Goal: Feedback & Contribution: Submit feedback/report problem

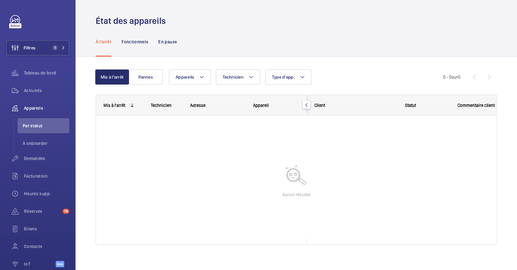
click at [104, 205] on div at bounding box center [296, 177] width 400 height 123
click at [36, 93] on span "Activités" at bounding box center [46, 90] width 45 height 6
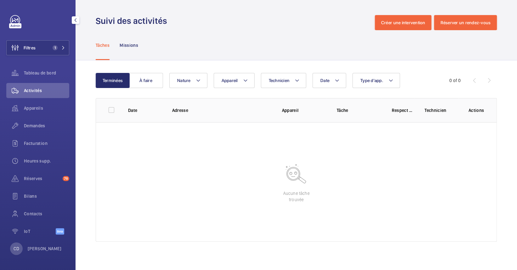
click at [35, 59] on div "Filtres 1 Tableau de bord Activités Appareils Demandes Facturation Heures supp.…" at bounding box center [37, 128] width 63 height 226
click at [35, 53] on span "Filtres" at bounding box center [21, 47] width 29 height 15
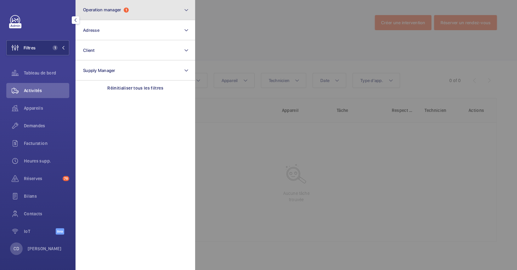
click at [111, 5] on button "Operation manager 1" at bounding box center [134, 10] width 119 height 20
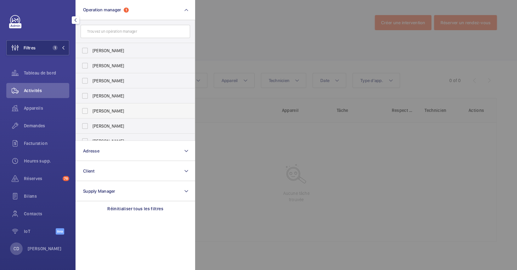
click at [108, 113] on span "[PERSON_NAME]" at bounding box center [135, 111] width 86 height 6
click at [91, 113] on input "[PERSON_NAME]" at bounding box center [85, 111] width 13 height 13
checkbox input "true"
click at [245, 173] on div at bounding box center [453, 135] width 517 height 270
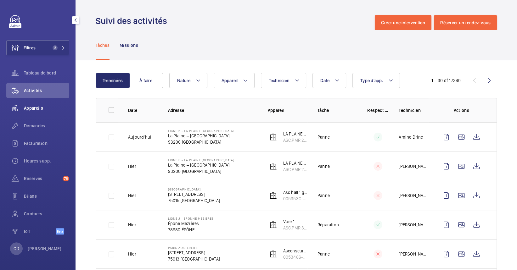
click at [25, 108] on span "Appareils" at bounding box center [46, 108] width 45 height 6
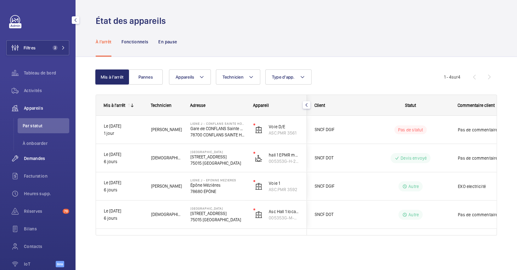
click at [41, 159] on span "Demandes" at bounding box center [46, 158] width 45 height 6
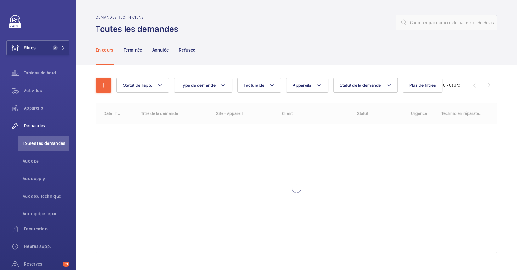
click at [440, 15] on input "text" at bounding box center [445, 23] width 101 height 16
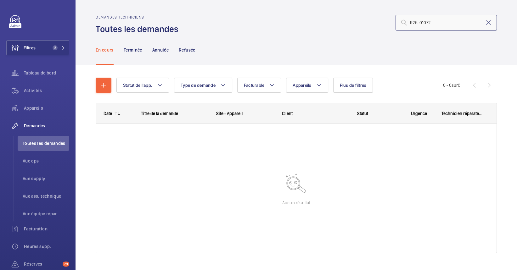
click at [418, 22] on input "R25-01072" at bounding box center [445, 23] width 101 height 16
click at [51, 50] on button "Filtres 2" at bounding box center [37, 47] width 63 height 15
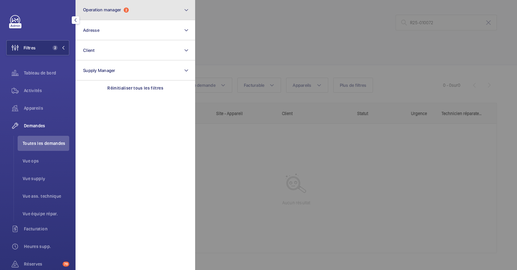
click at [110, 16] on button "Operation manager 2" at bounding box center [134, 10] width 119 height 20
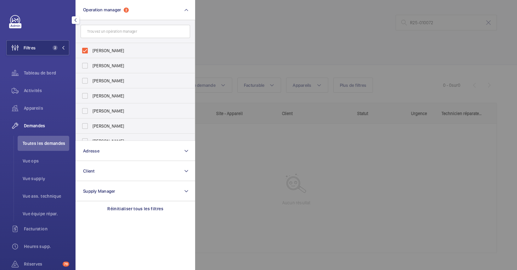
click at [335, 165] on div at bounding box center [453, 135] width 517 height 270
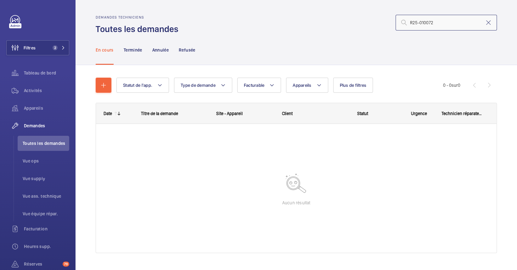
click at [424, 21] on input "R25-010072" at bounding box center [445, 23] width 101 height 16
click at [38, 48] on button "Filtres 2" at bounding box center [37, 47] width 63 height 15
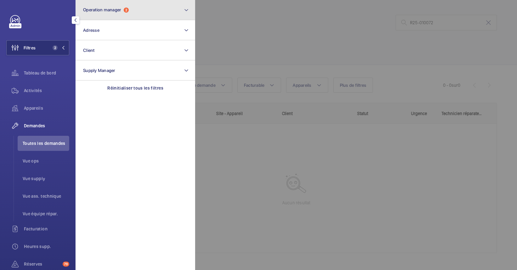
click at [122, 14] on button "Operation manager 2" at bounding box center [134, 10] width 119 height 20
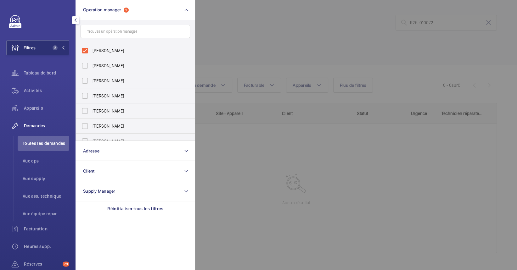
click at [140, 205] on div "Réinitialiser tous les filtres" at bounding box center [134, 208] width 119 height 15
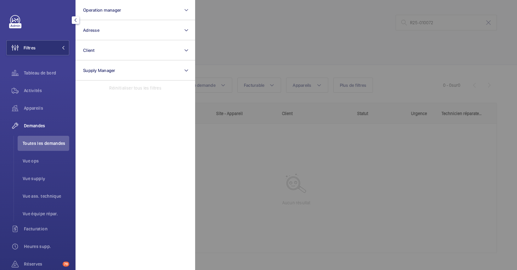
click at [443, 211] on div at bounding box center [453, 135] width 517 height 270
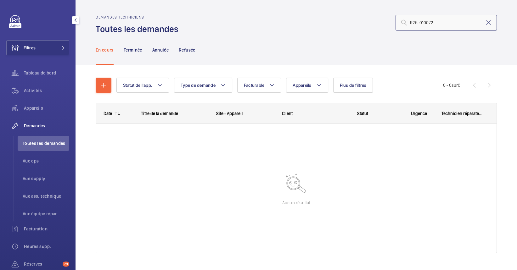
click at [425, 26] on input "R25-010072" at bounding box center [445, 23] width 101 height 16
click at [414, 24] on input "R25-010072" at bounding box center [445, 23] width 101 height 16
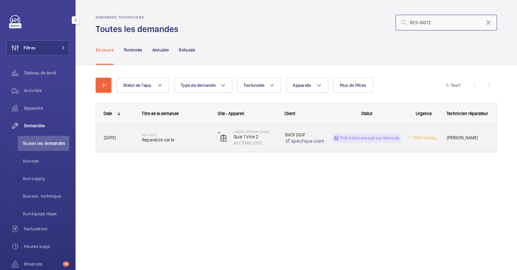
type input "R25-10072"
click at [202, 138] on span "Reparation carte" at bounding box center [176, 140] width 68 height 6
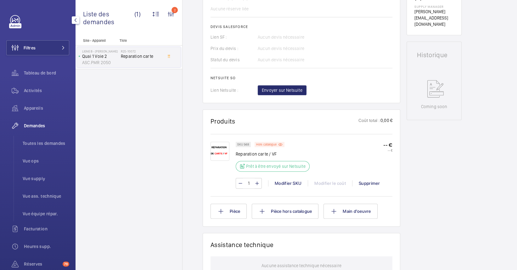
scroll to position [42, 0]
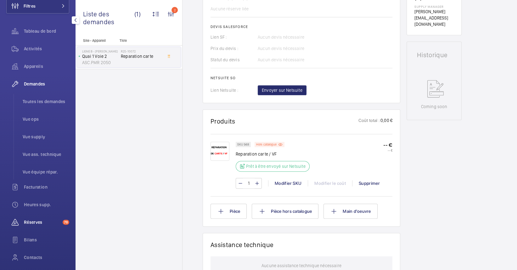
click at [30, 223] on span "Réserves" at bounding box center [42, 222] width 36 height 6
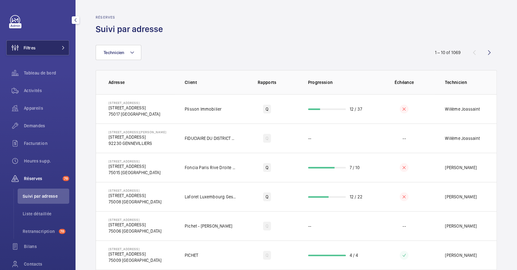
click at [50, 41] on button "Filtres" at bounding box center [37, 47] width 63 height 15
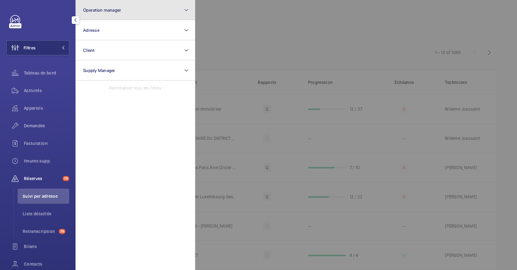
click at [94, 2] on button "Operation manager" at bounding box center [134, 10] width 119 height 20
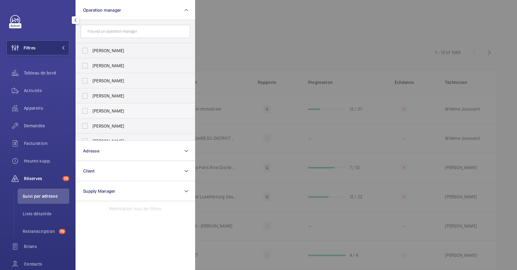
scroll to position [23, 0]
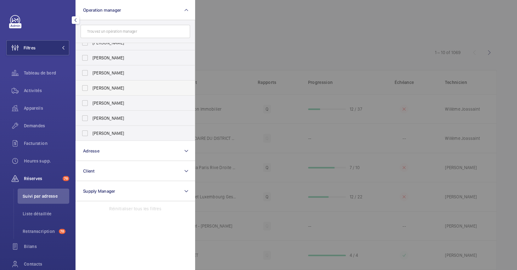
click at [129, 92] on label "[PERSON_NAME]" at bounding box center [130, 87] width 109 height 15
click at [91, 92] on input "[PERSON_NAME]" at bounding box center [85, 88] width 13 height 13
checkbox input "true"
click at [286, 53] on div at bounding box center [453, 135] width 517 height 270
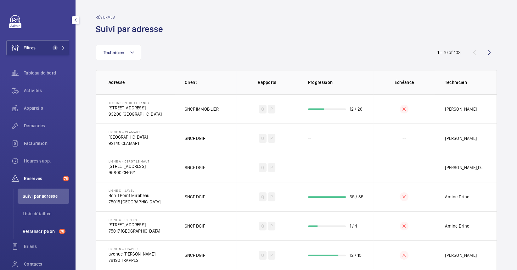
click at [38, 228] on span "Retranscription" at bounding box center [40, 231] width 34 height 6
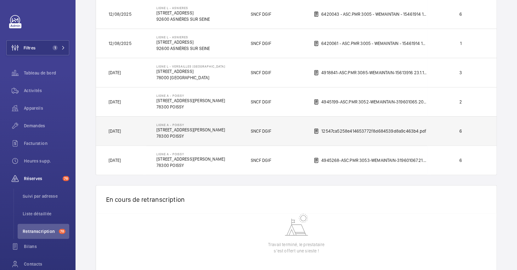
scroll to position [140, 0]
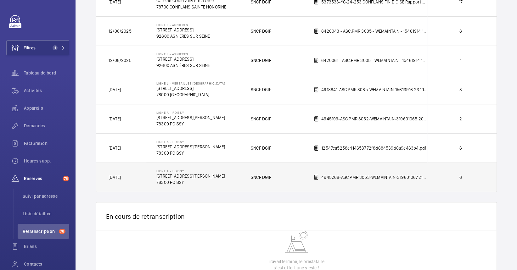
click at [219, 181] on td "Ligne A - POISSY [STREET_ADDRESS][PERSON_NAME]" at bounding box center [193, 178] width 94 height 30
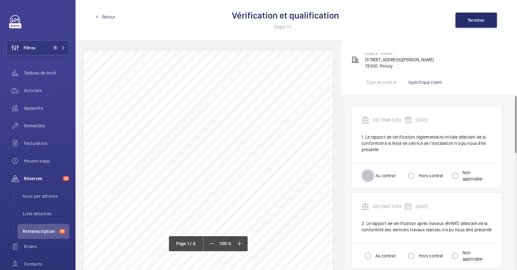
click at [373, 178] on input "Au contrat" at bounding box center [367, 175] width 13 height 13
radio input "true"
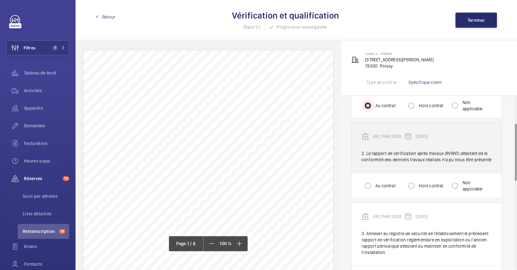
scroll to position [84, 0]
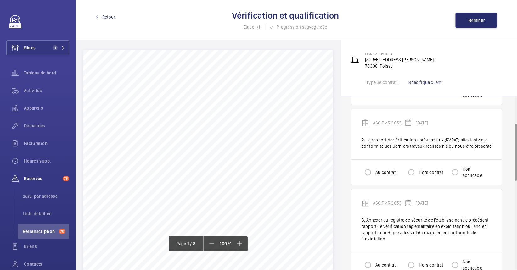
click at [381, 170] on label "Au contrat" at bounding box center [384, 172] width 21 height 6
click at [374, 170] on input "Au contrat" at bounding box center [367, 172] width 13 height 13
radio input "true"
click at [381, 170] on label "Au contrat" at bounding box center [384, 172] width 21 height 6
click at [374, 170] on input "Au contrat" at bounding box center [367, 172] width 13 height 13
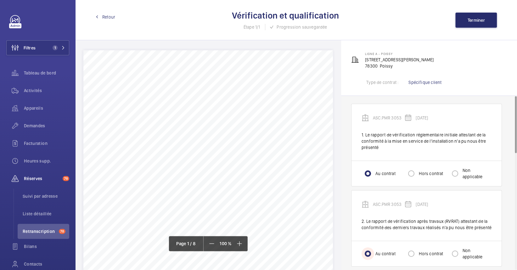
scroll to position [0, 0]
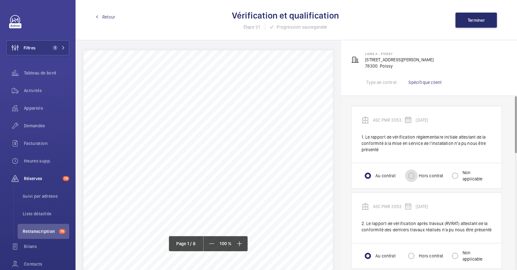
click at [416, 177] on input "Hors contrat" at bounding box center [411, 175] width 13 height 13
radio input "true"
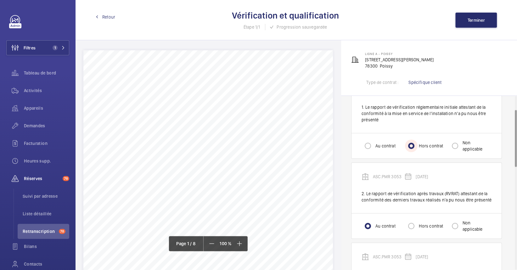
scroll to position [42, 0]
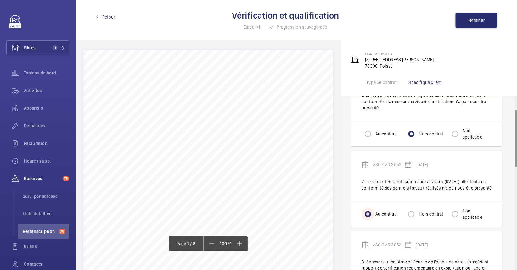
click at [373, 217] on input "Au contrat" at bounding box center [367, 214] width 13 height 13
click at [423, 126] on div "Au contrat Hors contrat Non applicable" at bounding box center [426, 133] width 150 height 25
click at [423, 135] on label "Hors contrat" at bounding box center [429, 134] width 25 height 6
click at [417, 135] on input "Hors contrat" at bounding box center [411, 134] width 13 height 13
click at [458, 133] on input "Non applicable" at bounding box center [454, 134] width 13 height 13
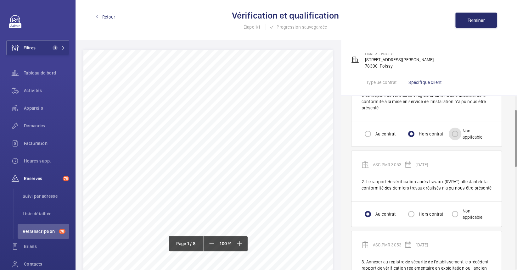
radio input "true"
click at [455, 215] on input "Non applicable" at bounding box center [454, 214] width 13 height 13
radio input "true"
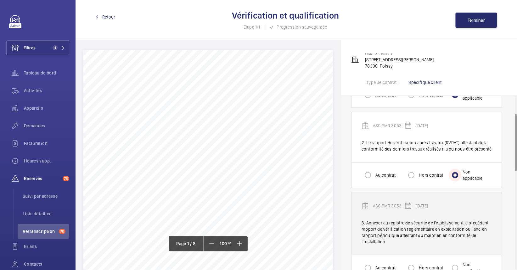
scroll to position [126, 0]
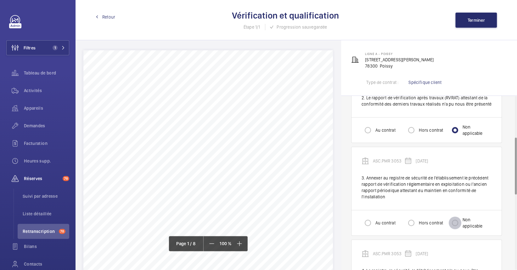
click at [458, 220] on input "Non applicable" at bounding box center [454, 223] width 13 height 13
radio input "true"
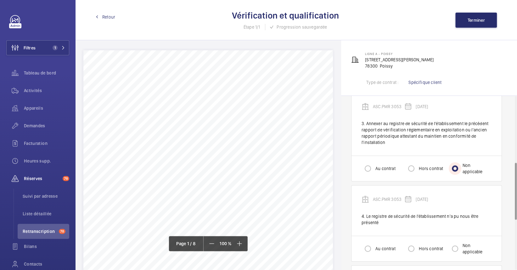
scroll to position [209, 0]
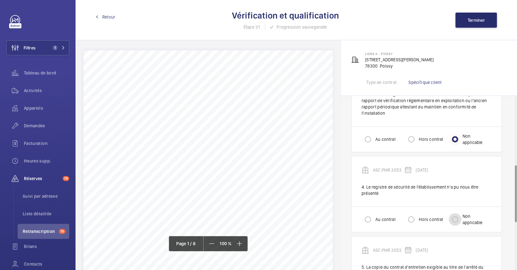
click at [458, 220] on input "Non applicable" at bounding box center [454, 219] width 13 height 13
radio input "true"
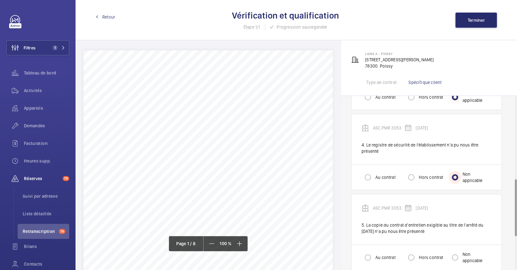
scroll to position [293, 0]
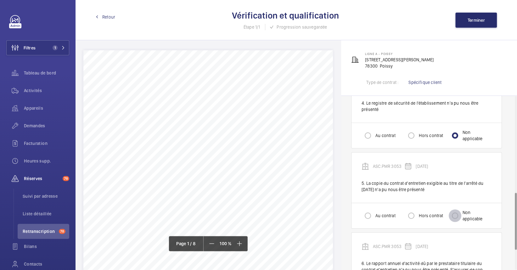
click at [457, 220] on input "Non applicable" at bounding box center [454, 215] width 13 height 13
radio input "true"
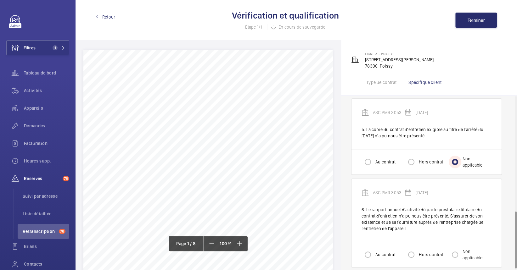
scroll to position [354, 0]
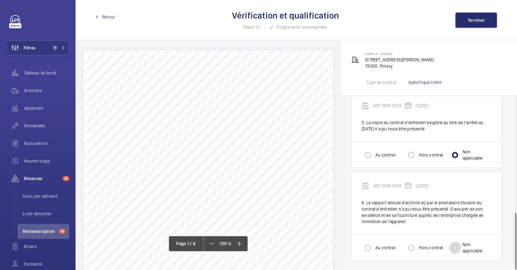
click at [458, 246] on input "Non applicable" at bounding box center [454, 247] width 13 height 13
radio input "true"
click at [473, 23] on button "Terminer" at bounding box center [476, 20] width 42 height 15
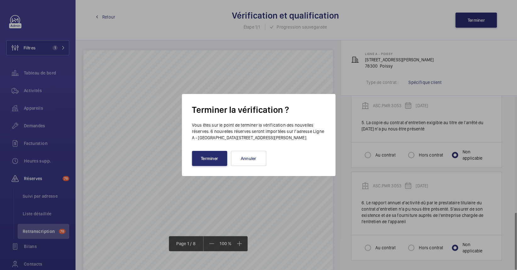
click at [209, 167] on div "Terminer la vérification ? Vous êtes sur le point de terminer la vérification d…" at bounding box center [258, 135] width 153 height 82
click at [209, 164] on button "Terminer" at bounding box center [209, 158] width 35 height 15
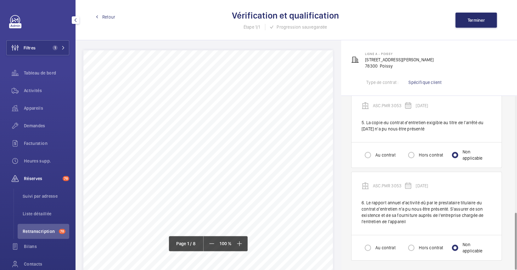
click at [51, 229] on span "Retranscription" at bounding box center [40, 231] width 34 height 6
click at [29, 219] on li "Liste détaillée" at bounding box center [44, 213] width 52 height 15
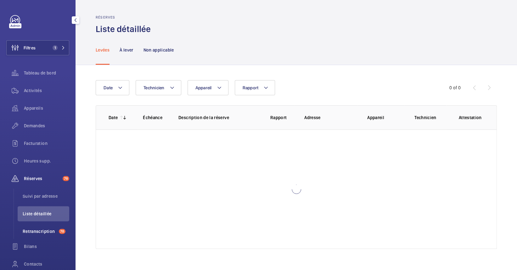
click at [43, 232] on span "Retranscription" at bounding box center [40, 231] width 34 height 6
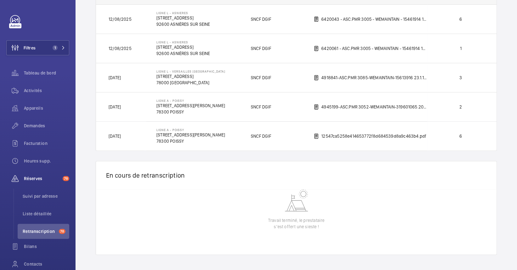
scroll to position [152, 0]
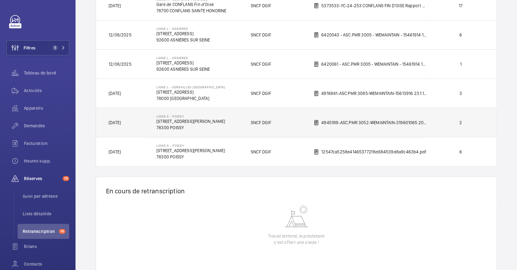
scroll to position [110, 0]
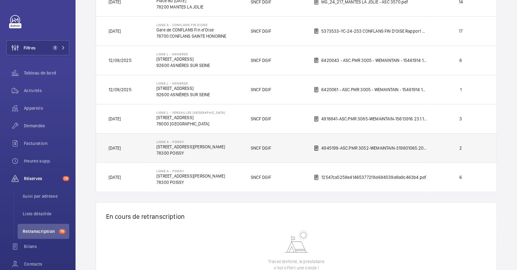
click at [254, 146] on p "SNCF DGIF" at bounding box center [261, 148] width 20 height 6
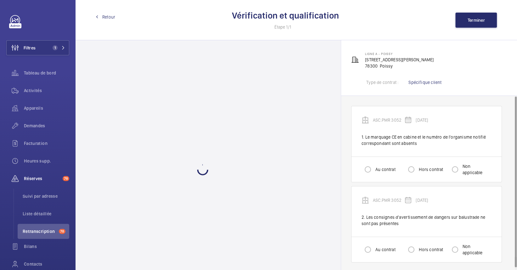
scroll to position [3, 0]
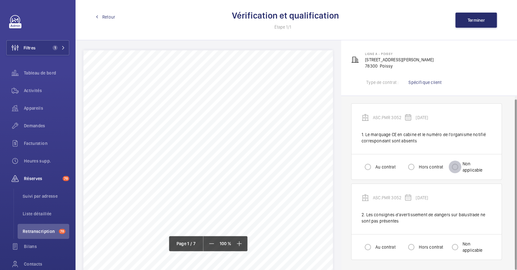
click at [458, 164] on input "Non applicable" at bounding box center [454, 167] width 13 height 13
radio input "true"
click at [388, 246] on label "Au contrat" at bounding box center [384, 247] width 21 height 6
click at [374, 246] on input "Au contrat" at bounding box center [367, 247] width 13 height 13
radio input "true"
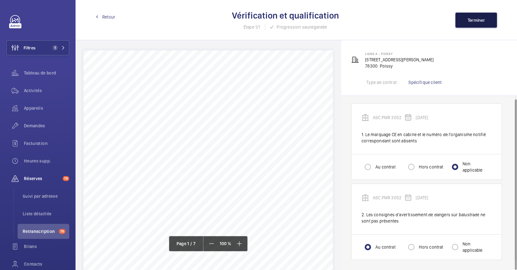
click at [490, 23] on button "Terminer" at bounding box center [476, 20] width 42 height 15
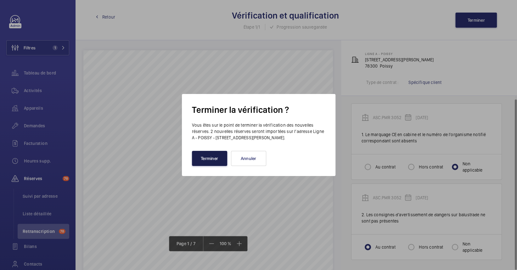
click at [214, 154] on button "Terminer" at bounding box center [209, 158] width 35 height 15
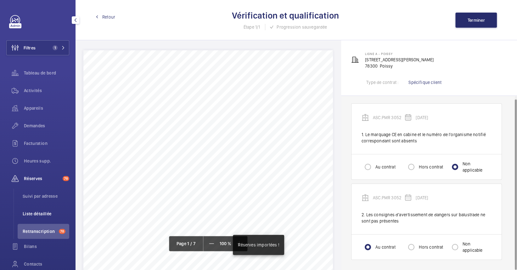
click at [43, 207] on li "Liste détaillée" at bounding box center [44, 213] width 52 height 15
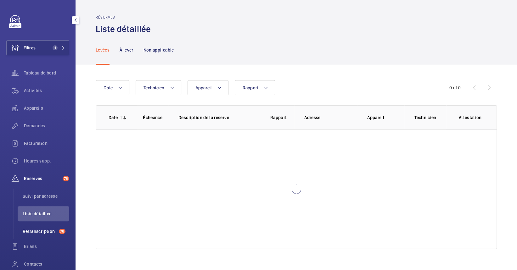
click at [47, 233] on span "Retranscription" at bounding box center [40, 231] width 34 height 6
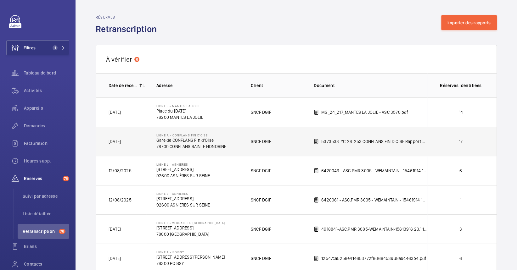
scroll to position [123, 0]
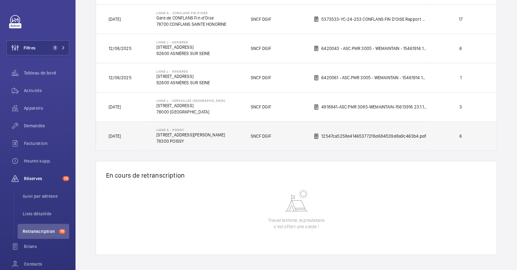
click at [235, 138] on td "Ligne A - POISSY [STREET_ADDRESS][PERSON_NAME]" at bounding box center [193, 136] width 94 height 30
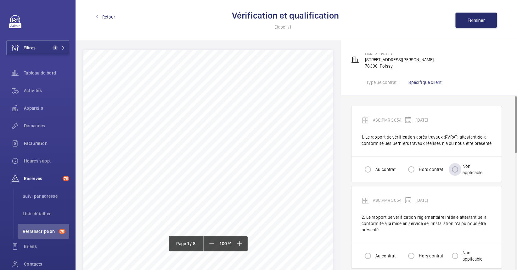
click at [485, 165] on div "Non applicable" at bounding box center [469, 169] width 43 height 13
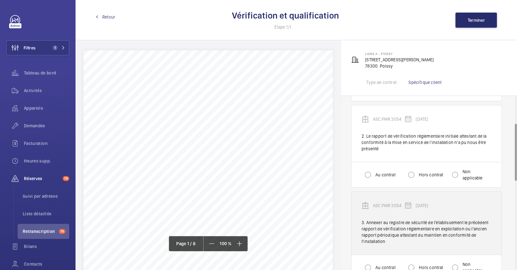
scroll to position [84, 0]
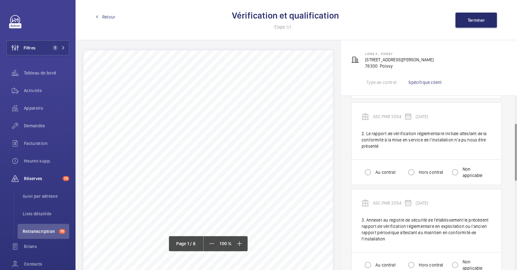
click at [474, 161] on div "Au contrat Hors contrat Non applicable" at bounding box center [426, 171] width 150 height 25
click at [470, 175] on div "Non applicable" at bounding box center [469, 172] width 43 height 13
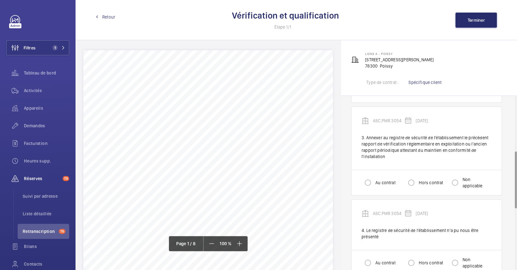
scroll to position [168, 0]
click at [470, 177] on div "Non applicable" at bounding box center [469, 181] width 43 height 13
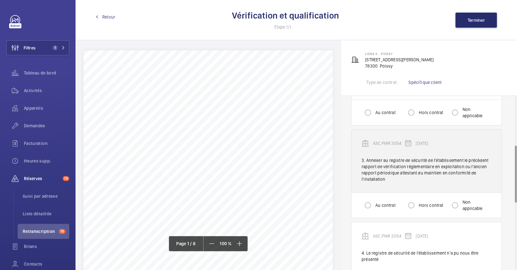
scroll to position [126, 0]
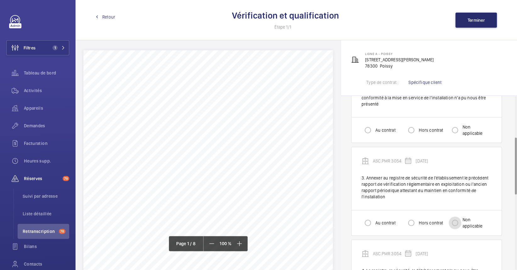
click at [454, 222] on input "Non applicable" at bounding box center [454, 223] width 13 height 13
radio input "true"
click at [454, 127] on input "Non applicable" at bounding box center [454, 130] width 13 height 13
radio input "true"
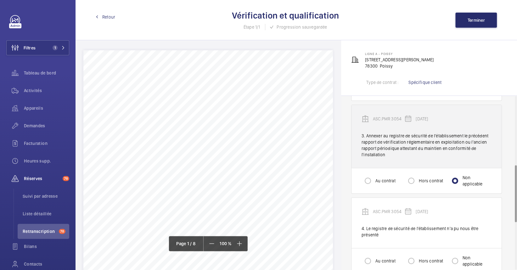
scroll to position [209, 0]
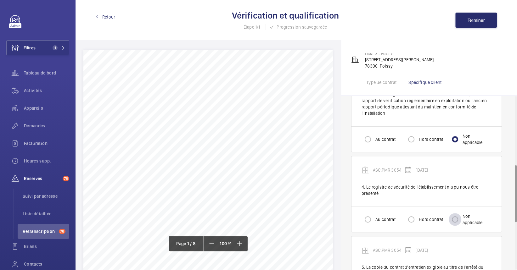
click at [452, 225] on div at bounding box center [454, 219] width 15 height 15
radio input "true"
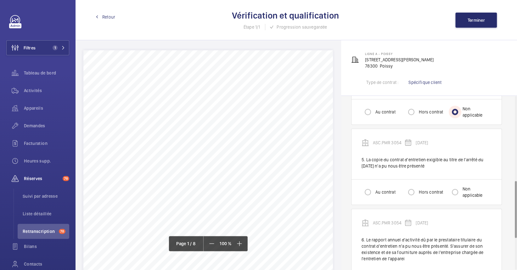
scroll to position [335, 0]
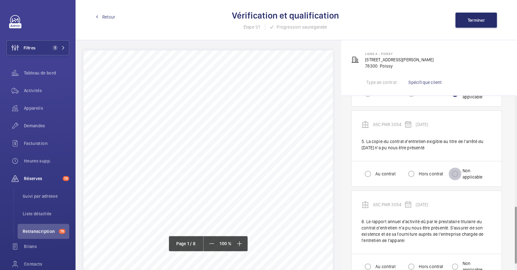
click at [460, 173] on input "Non applicable" at bounding box center [454, 174] width 13 height 13
radio input "true"
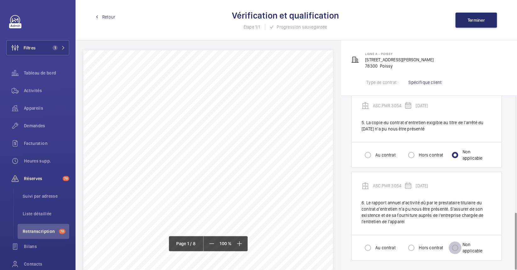
click at [459, 245] on input "Non applicable" at bounding box center [454, 247] width 13 height 13
radio input "true"
click at [480, 18] on span "Terminer" at bounding box center [475, 20] width 17 height 5
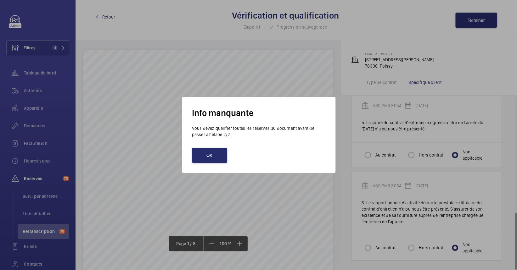
click at [229, 153] on div "OK" at bounding box center [258, 155] width 133 height 15
click at [218, 154] on button "OK" at bounding box center [209, 155] width 35 height 15
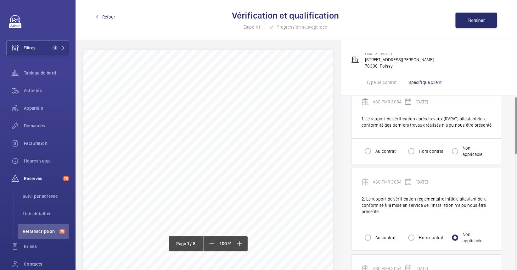
scroll to position [0, 0]
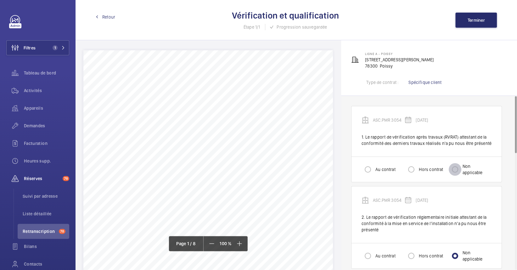
click at [450, 168] on input "Non applicable" at bounding box center [454, 169] width 13 height 13
radio input "true"
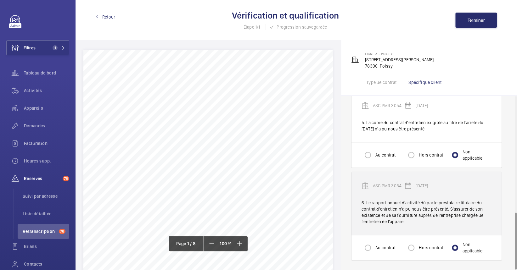
scroll to position [228, 0]
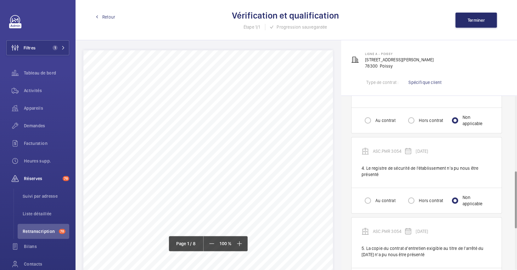
click at [480, 12] on div "Retour Vérification et qualification Étape 1/1 Progression sauvegardée Terminer" at bounding box center [295, 20] width 441 height 40
click at [482, 15] on button "Terminer" at bounding box center [476, 20] width 42 height 15
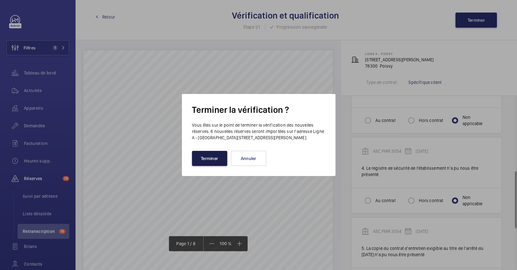
click at [202, 157] on button "Terminer" at bounding box center [209, 158] width 35 height 15
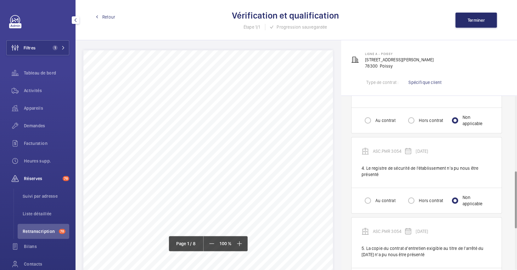
click at [42, 234] on span "Retranscription" at bounding box center [40, 231] width 34 height 6
click at [35, 104] on div "Appareils" at bounding box center [37, 108] width 63 height 15
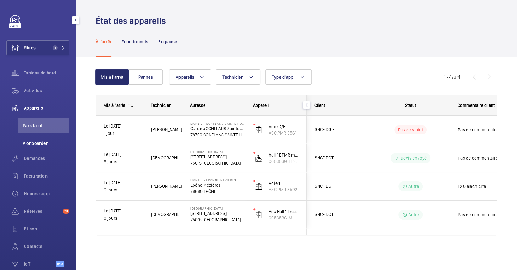
click at [23, 145] on span "À onboarder" at bounding box center [46, 143] width 47 height 6
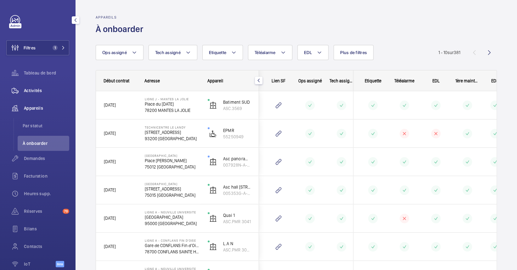
click at [41, 87] on div "Activités" at bounding box center [37, 90] width 63 height 15
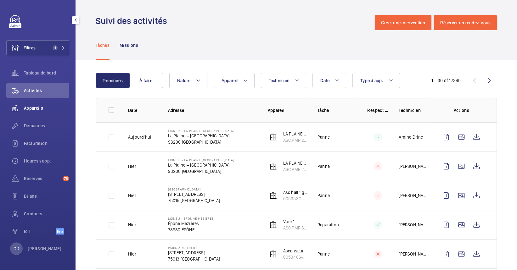
click at [24, 108] on span "Appareils" at bounding box center [46, 108] width 45 height 6
